Goal: Transaction & Acquisition: Purchase product/service

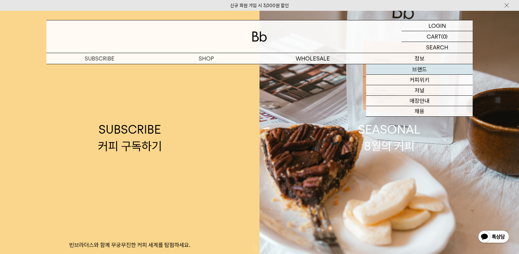
click at [420, 67] on link "브랜드" at bounding box center [419, 69] width 107 height 11
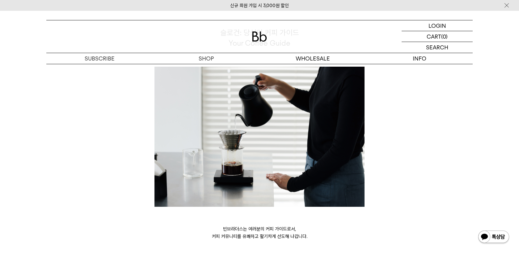
scroll to position [1568, 0]
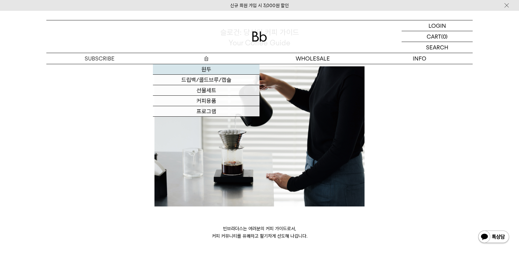
click at [215, 67] on link "원두" at bounding box center [206, 69] width 107 height 11
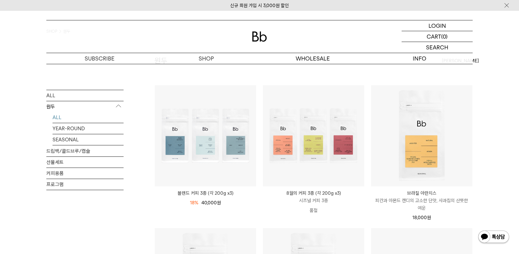
scroll to position [42, 0]
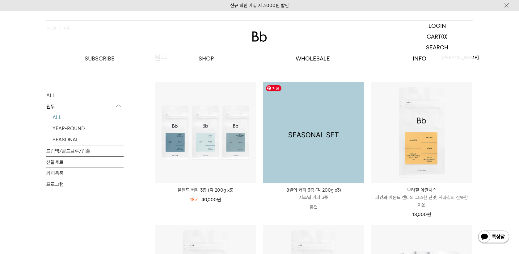
click at [297, 143] on img at bounding box center [313, 132] width 101 height 101
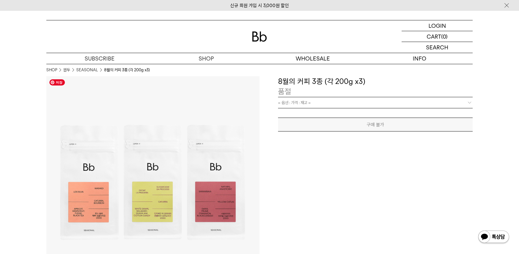
scroll to position [36, 0]
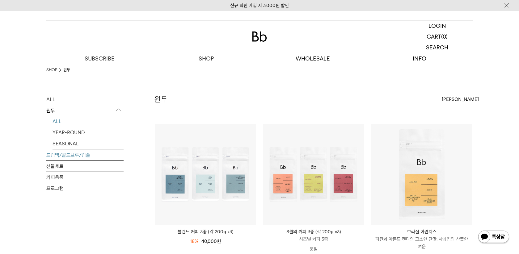
click at [82, 155] on link "드립백/콜드브루/캡슐" at bounding box center [84, 155] width 77 height 11
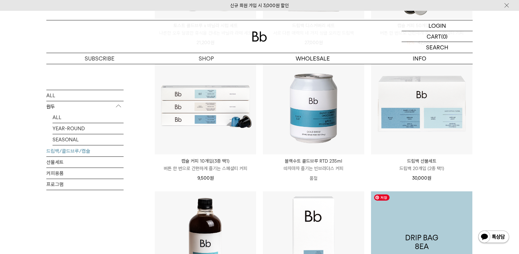
scroll to position [202, 0]
